Goal: Transaction & Acquisition: Subscribe to service/newsletter

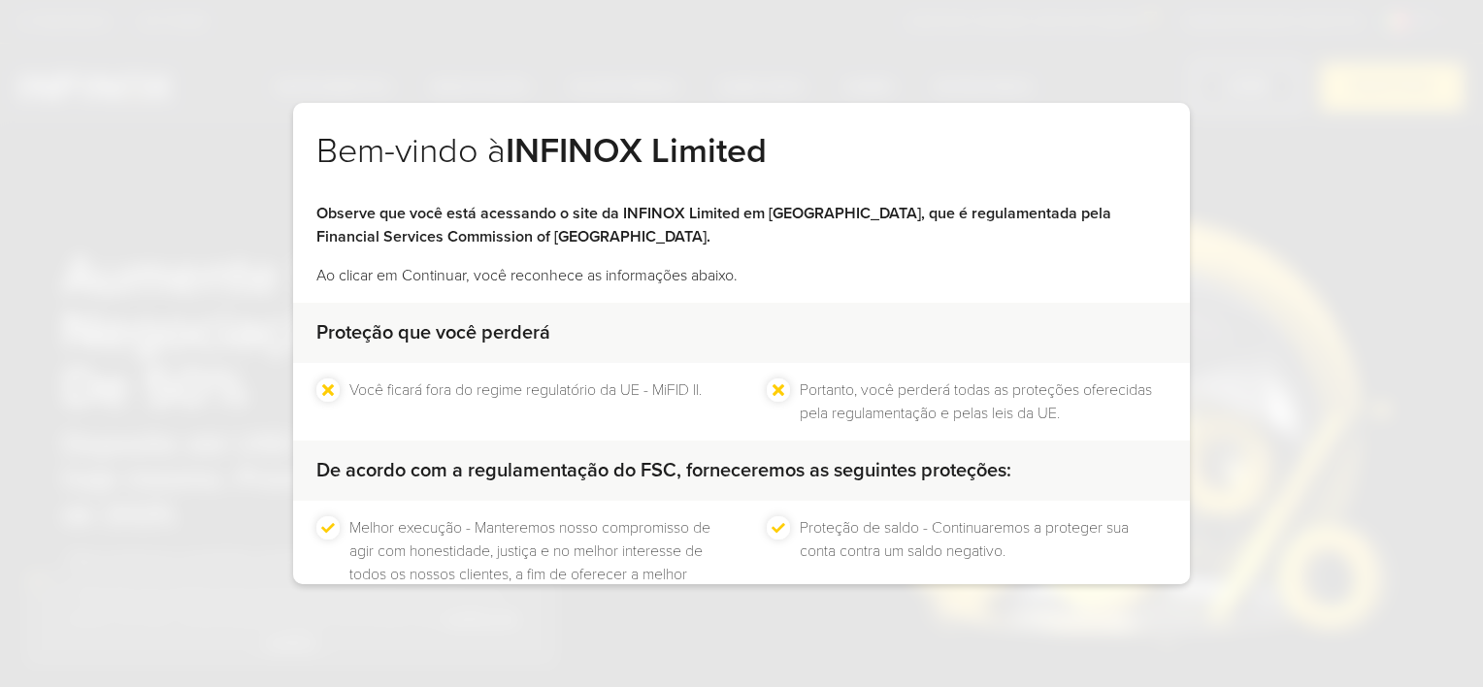
click at [1243, 82] on div "Bem-vindo à INFINOX Limited Observe que você está acessando o site da INFINOX L…" at bounding box center [741, 343] width 1483 height 687
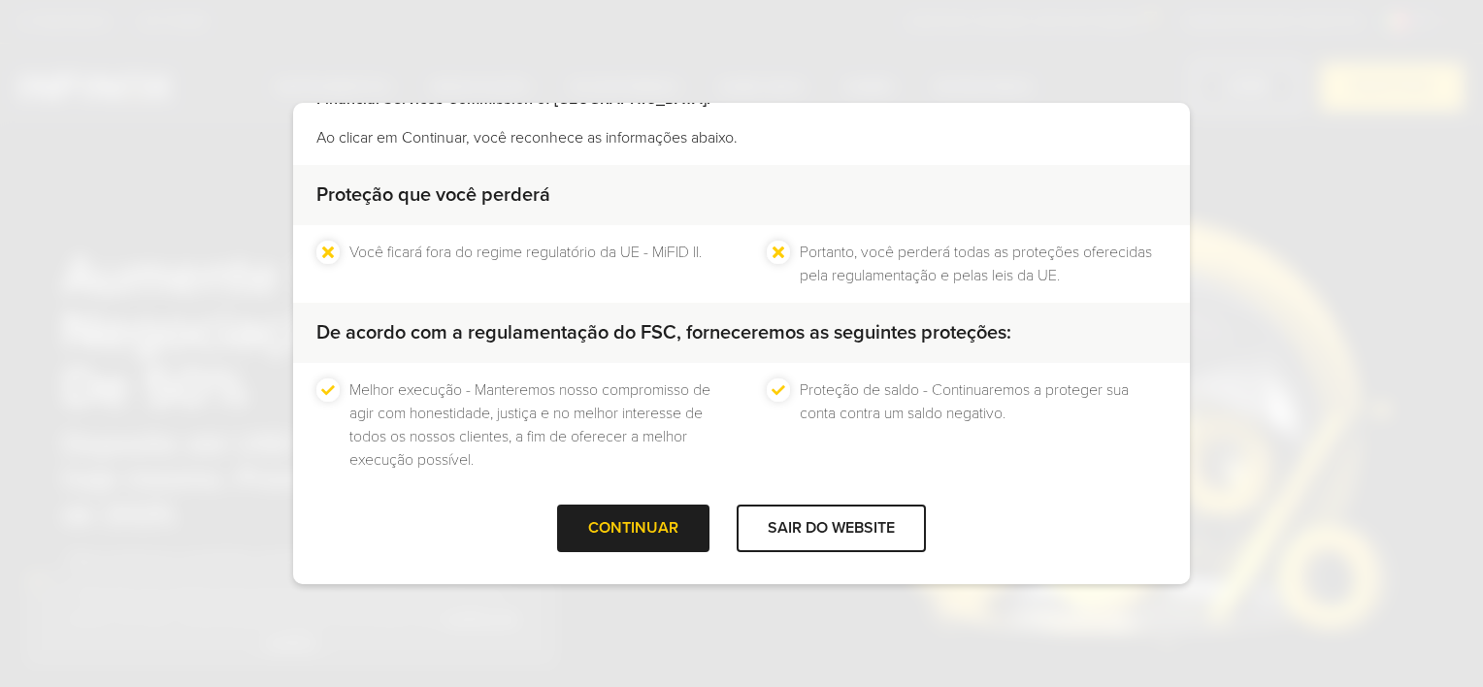
click at [678, 497] on div "Proteção que você perderá Você ficará fora do regime regulatório da UE - MiFID …" at bounding box center [741, 335] width 897 height 340
click at [665, 514] on div "CONTINUAR" at bounding box center [633, 529] width 152 height 48
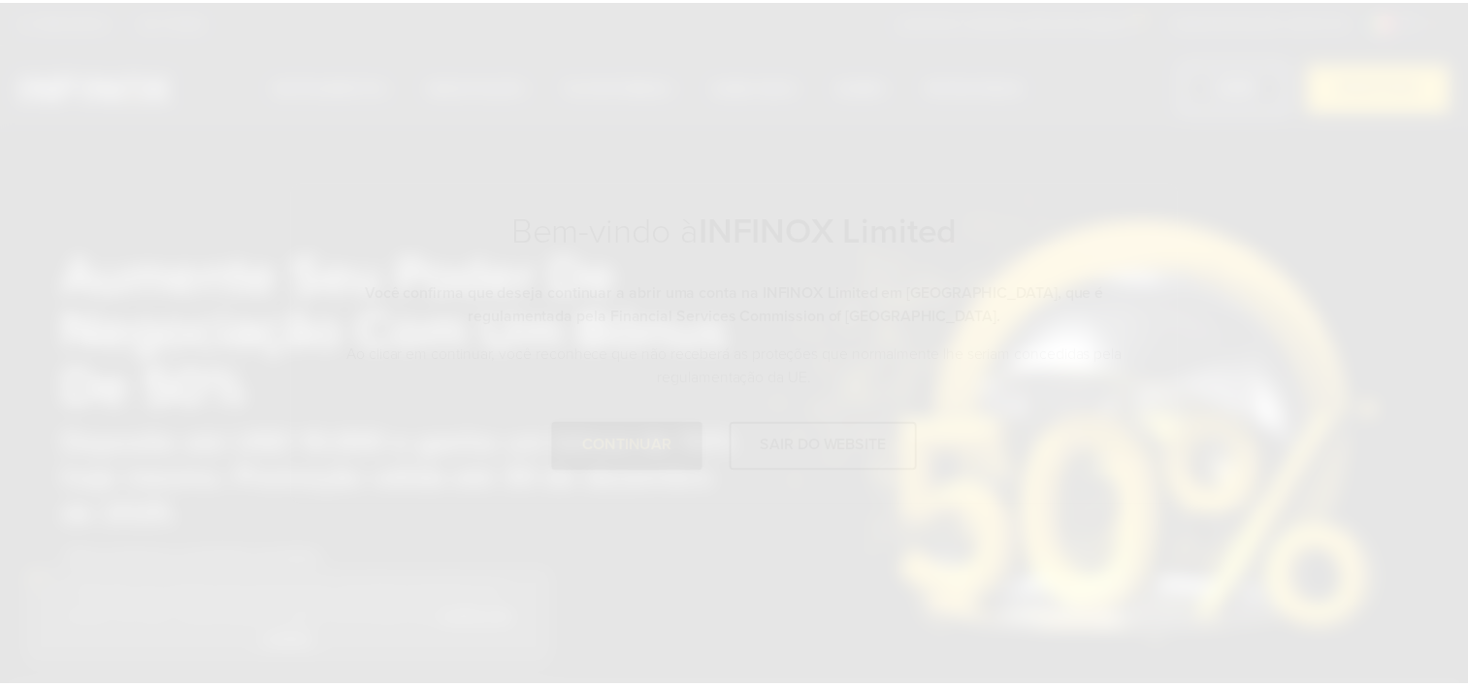
scroll to position [0, 0]
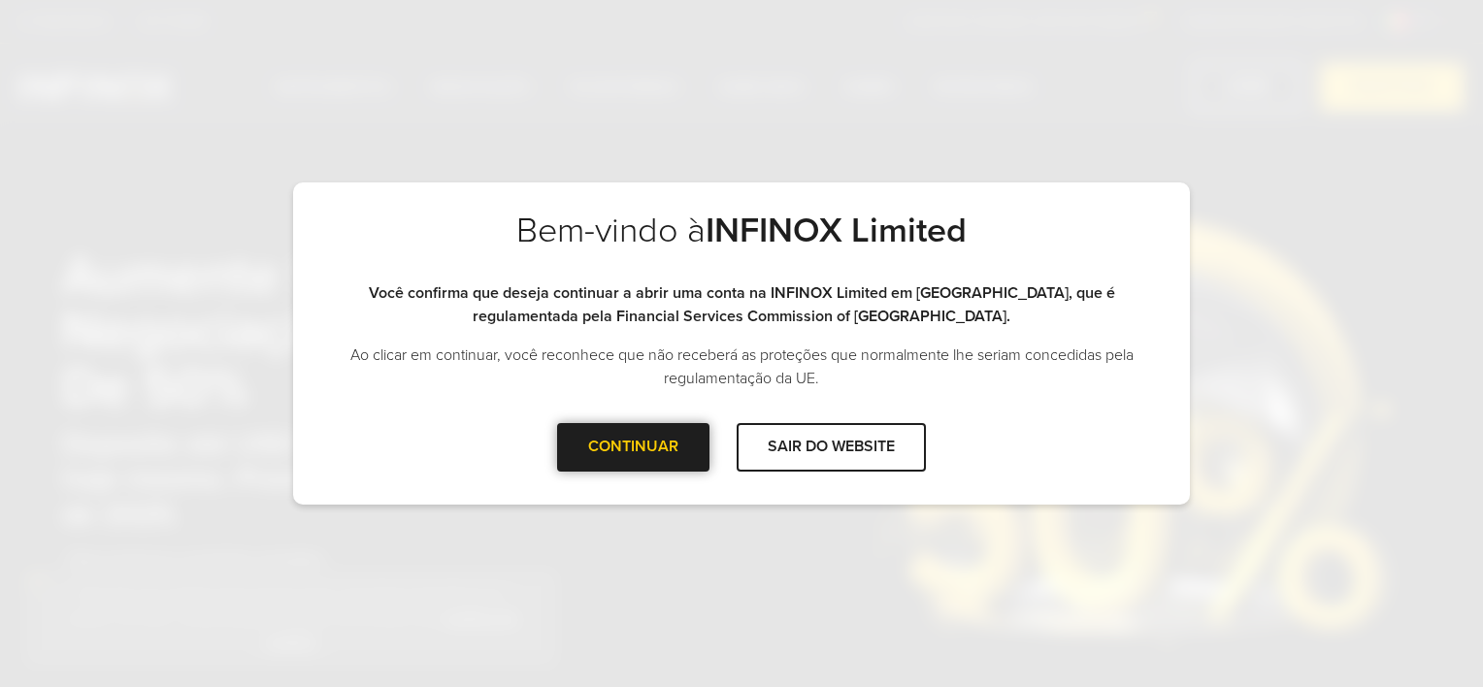
click at [691, 453] on div "CONTINUAR" at bounding box center [633, 447] width 152 height 48
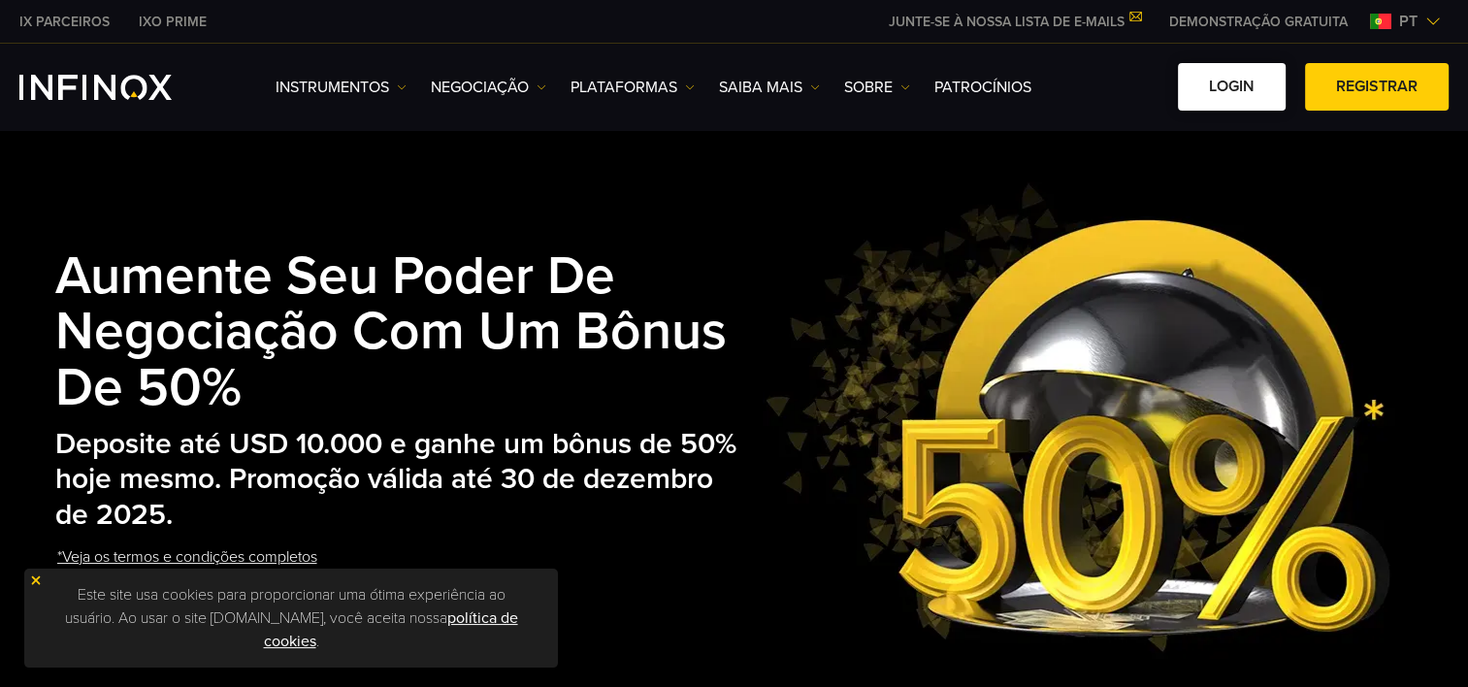
click at [1223, 82] on link "Login" at bounding box center [1232, 87] width 108 height 48
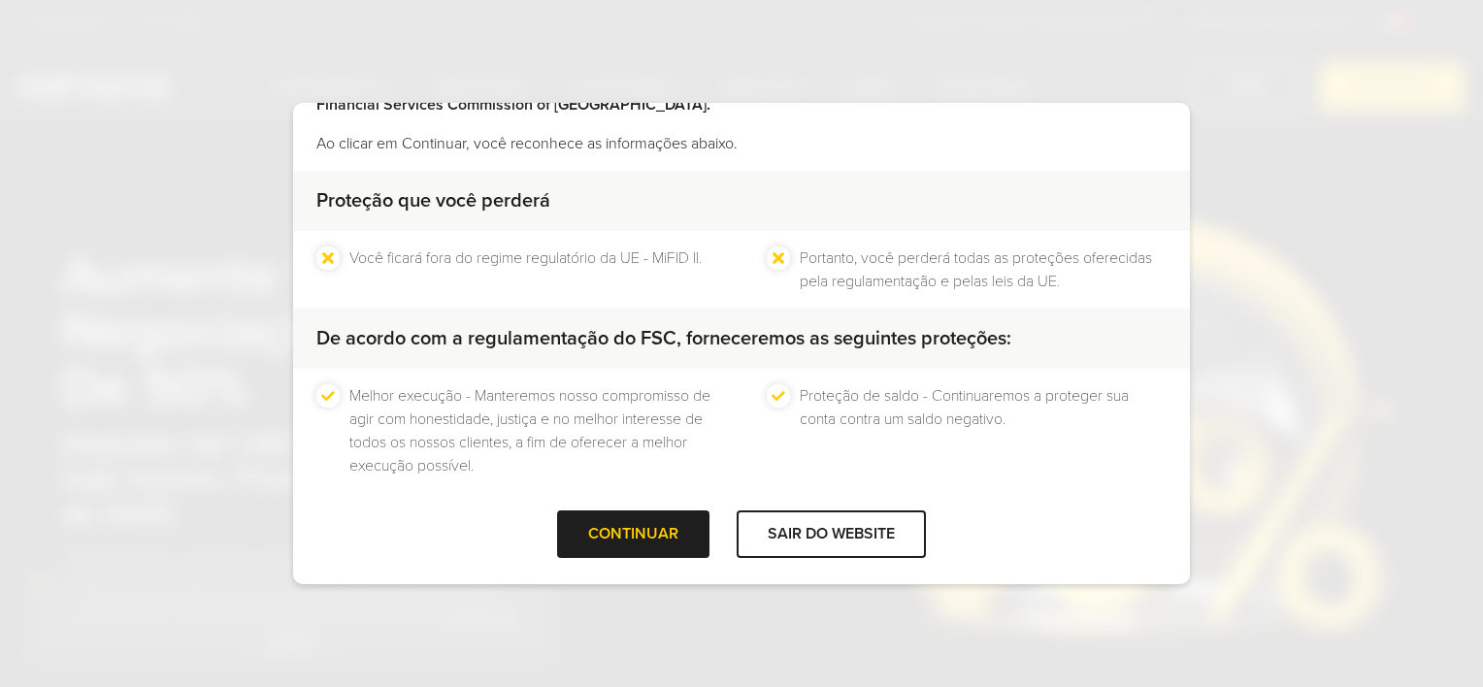
scroll to position [138, 0]
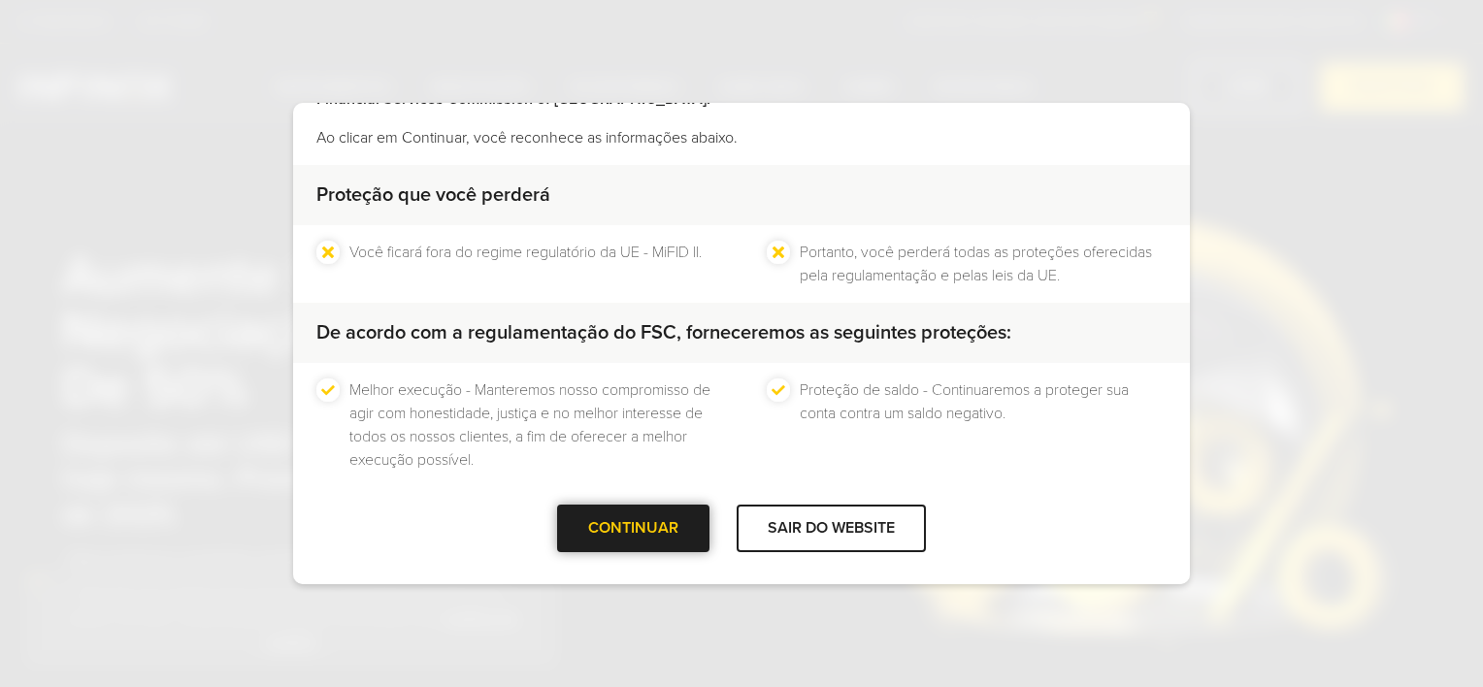
click at [687, 528] on div "CONTINUAR" at bounding box center [633, 529] width 152 height 48
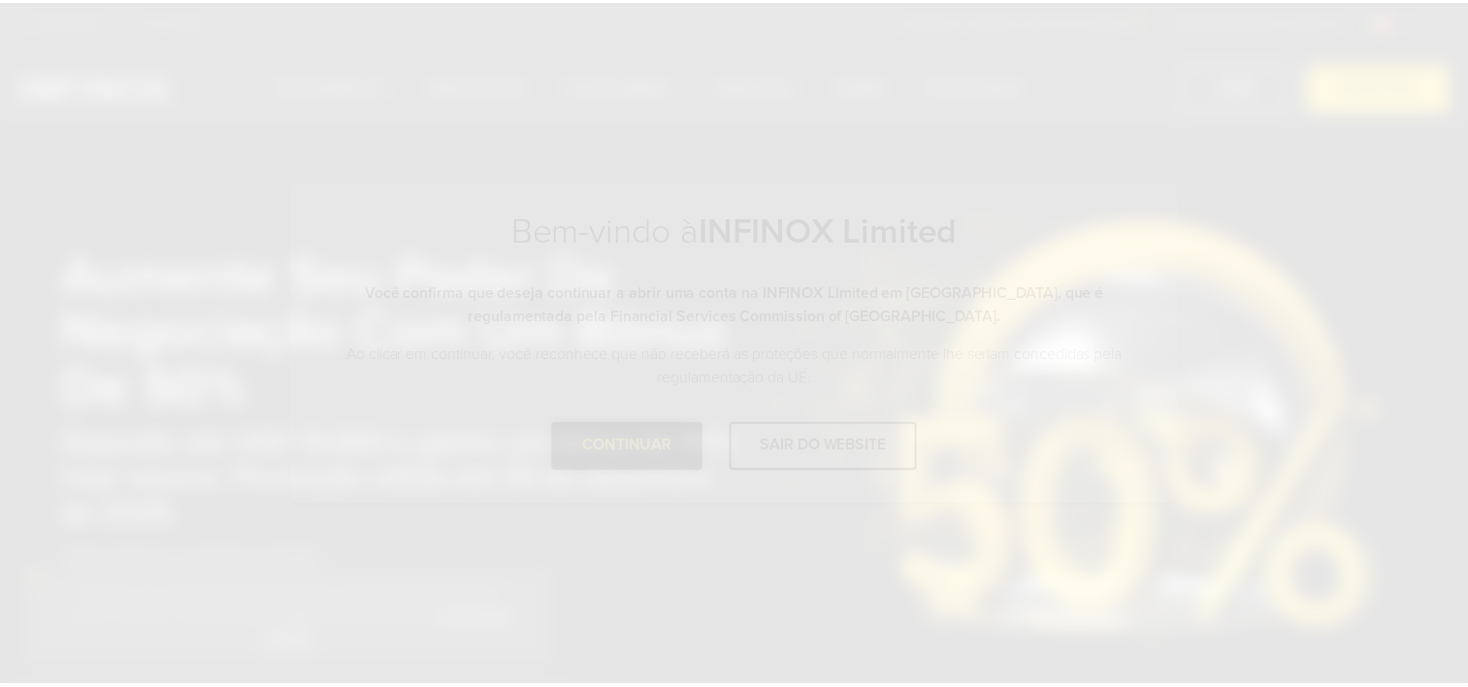
scroll to position [0, 0]
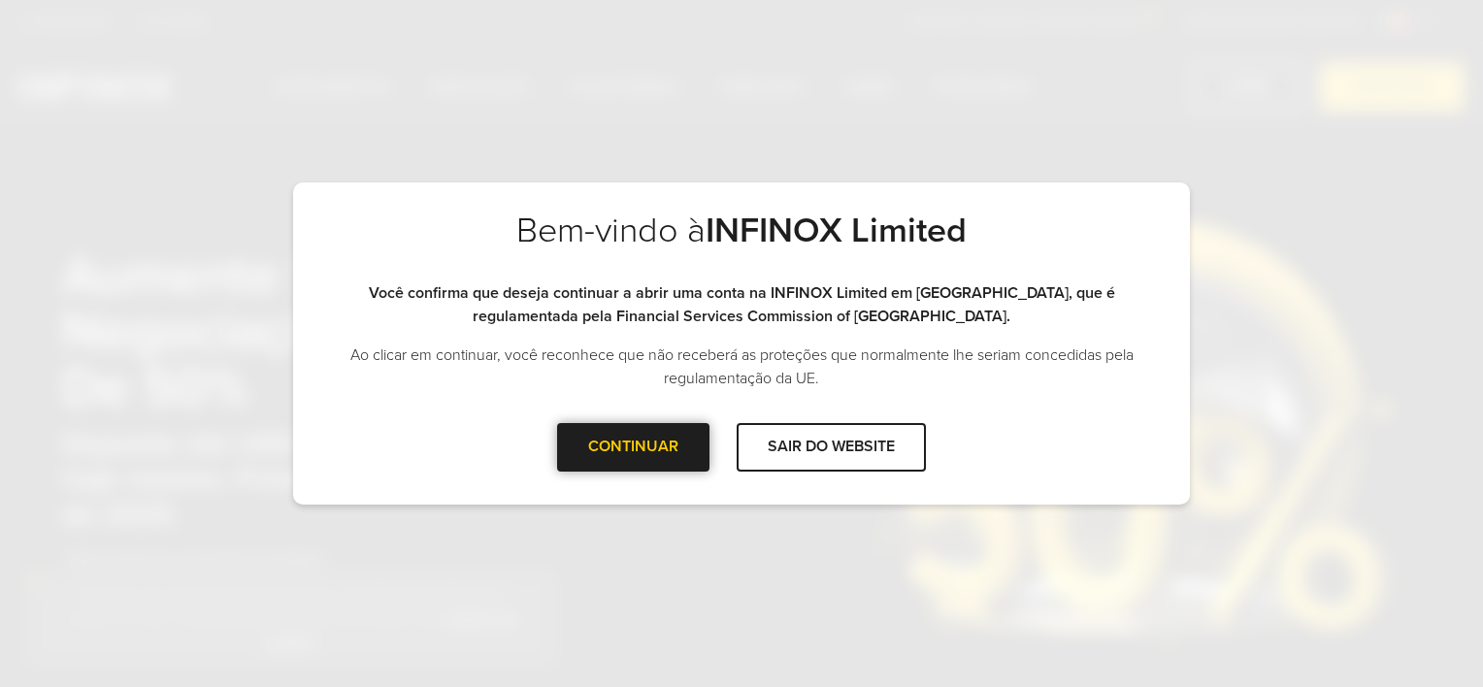
click at [643, 453] on div "CONTINUAR" at bounding box center [633, 447] width 152 height 48
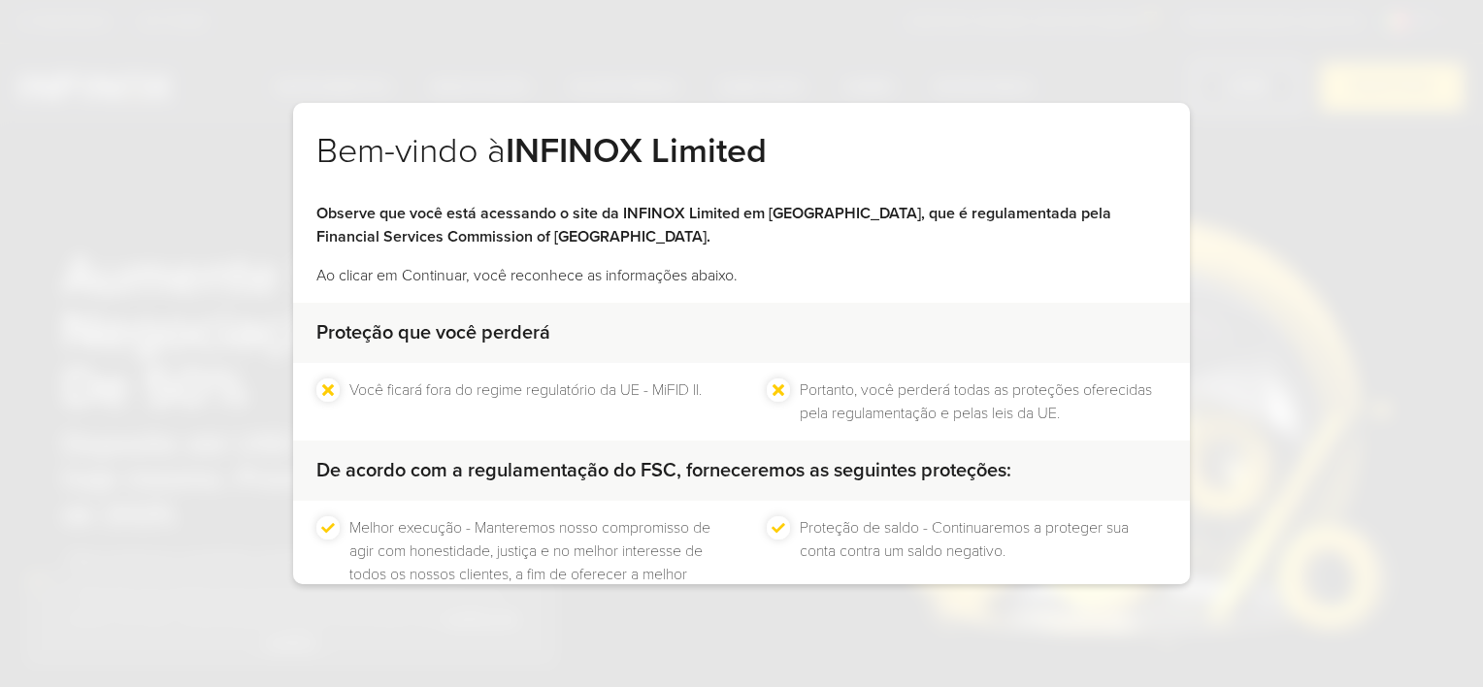
scroll to position [138, 0]
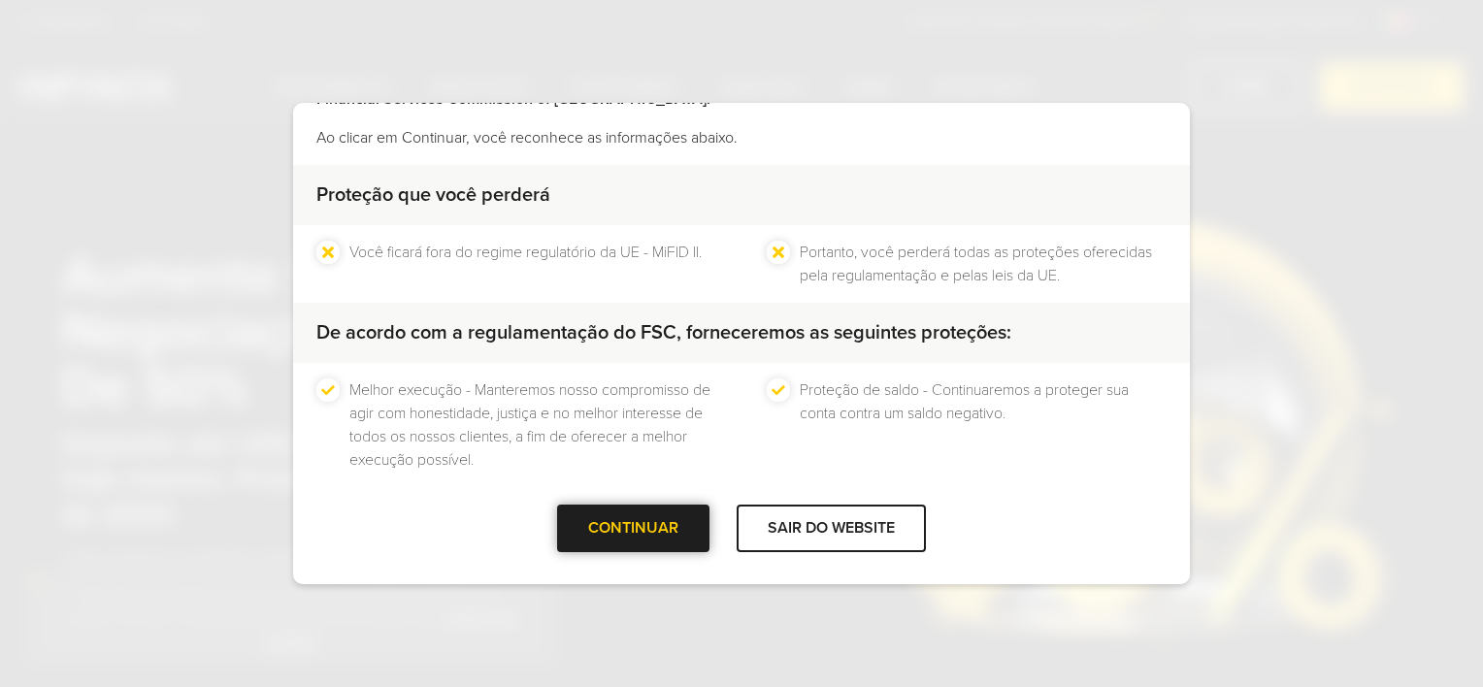
click at [582, 521] on div "CONTINUAR" at bounding box center [633, 529] width 152 height 48
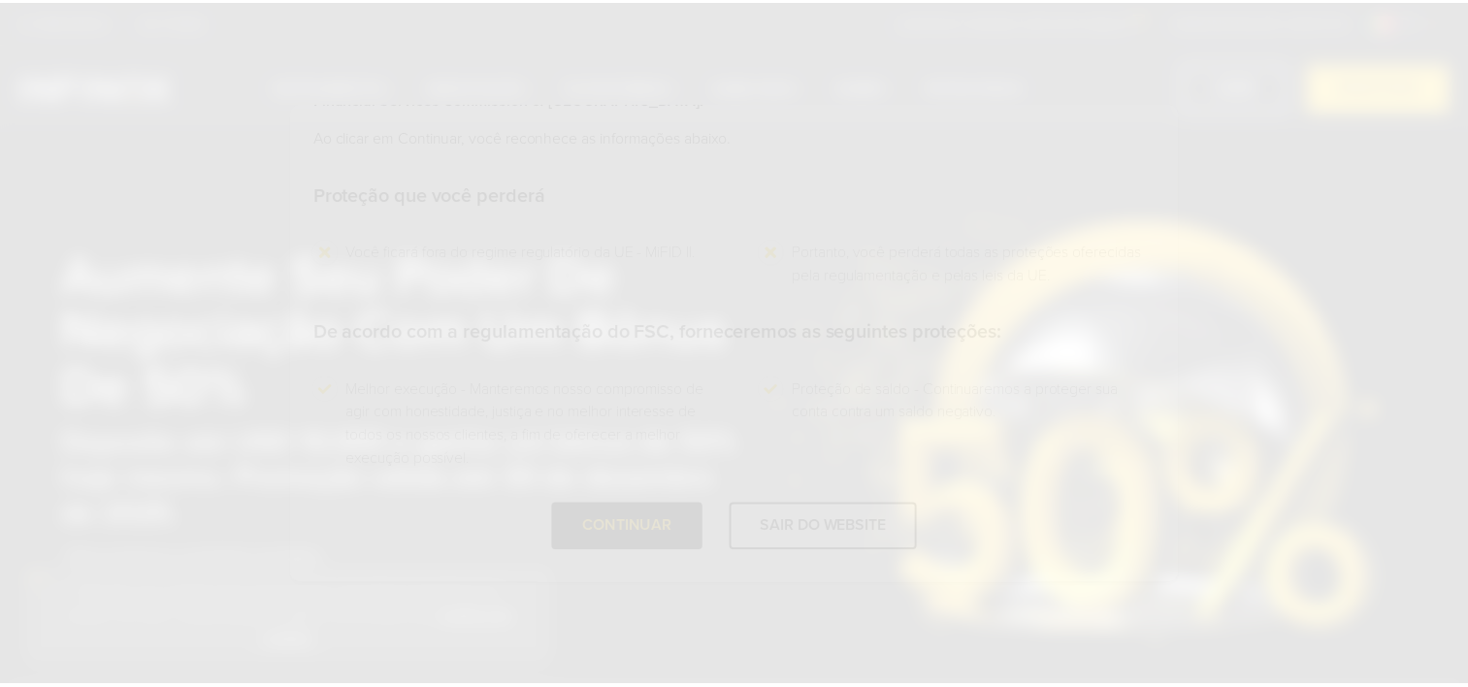
scroll to position [0, 0]
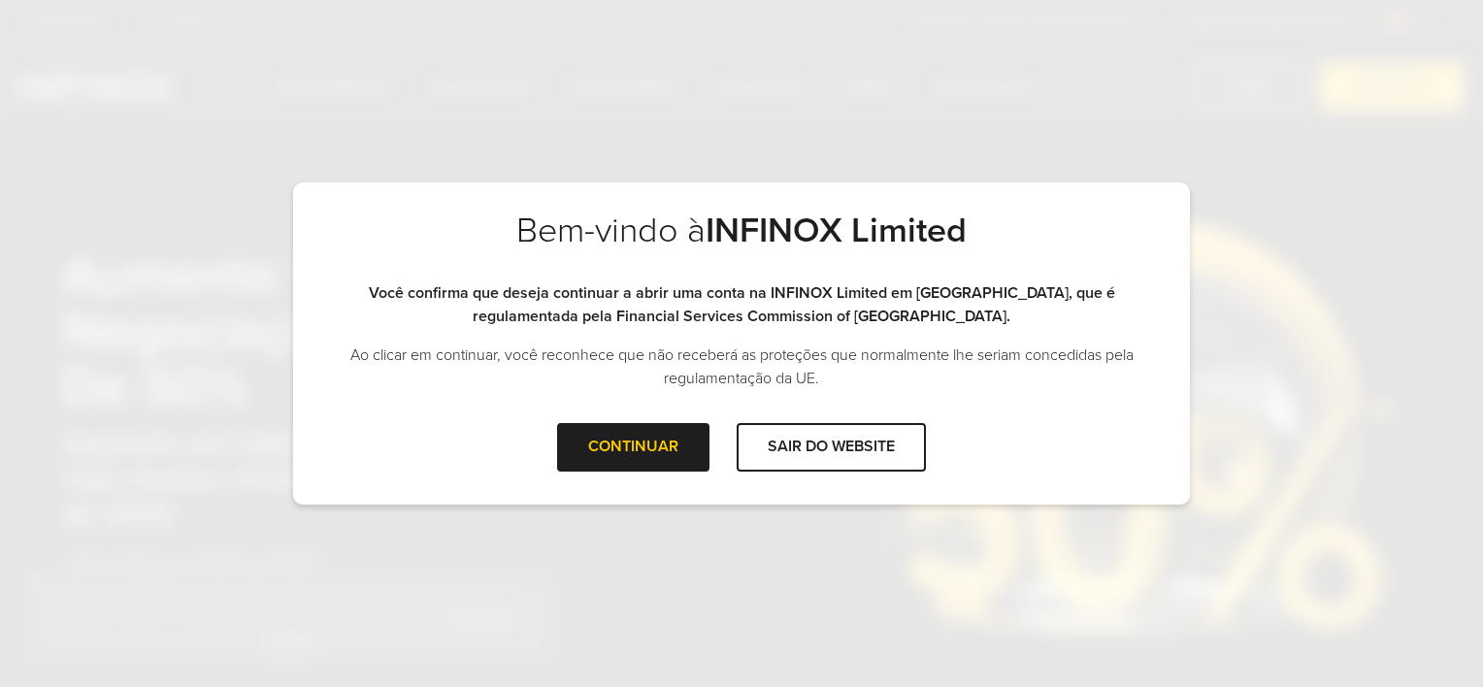
click at [637, 474] on div "CONTINUAR SAIR DO WEBSITE" at bounding box center [741, 454] width 897 height 63
click at [647, 453] on div "CONTINUAR" at bounding box center [633, 447] width 152 height 48
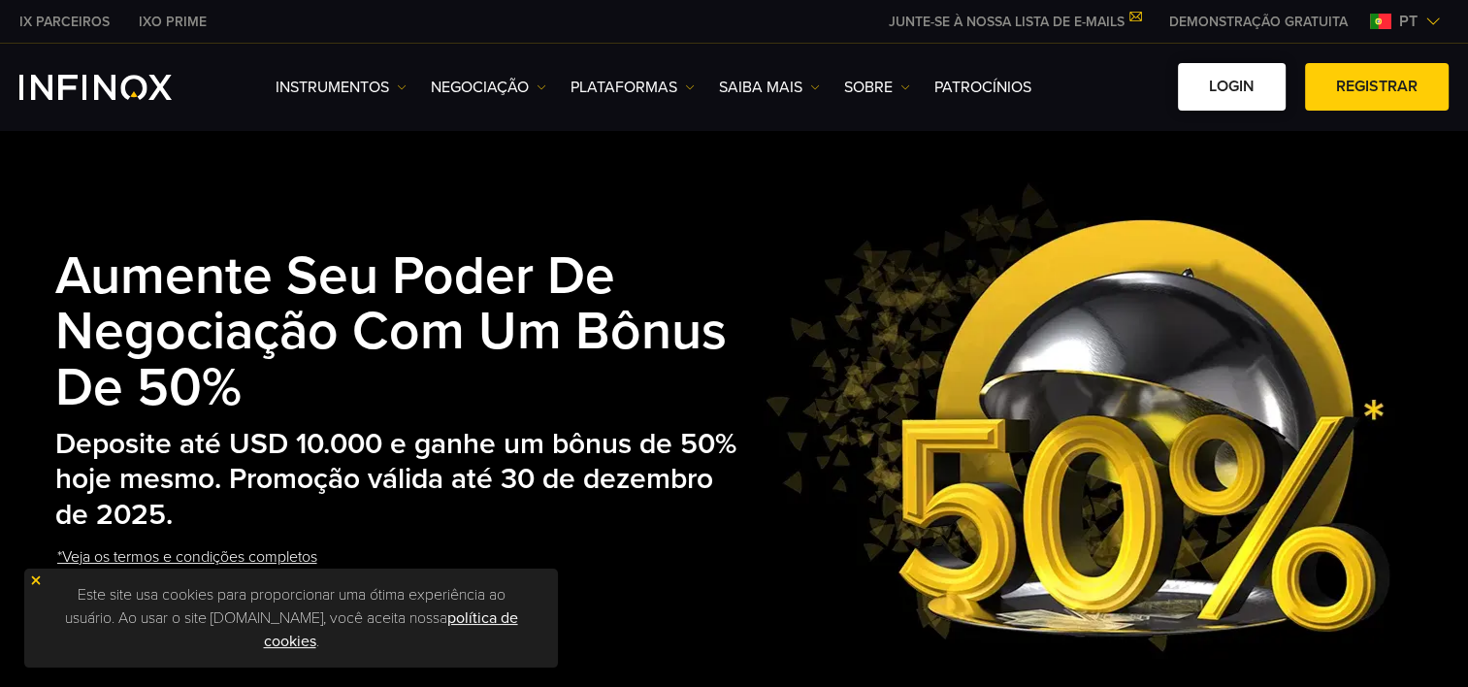
click at [1248, 99] on link "Login" at bounding box center [1232, 87] width 108 height 48
